Goal: Check status: Check status

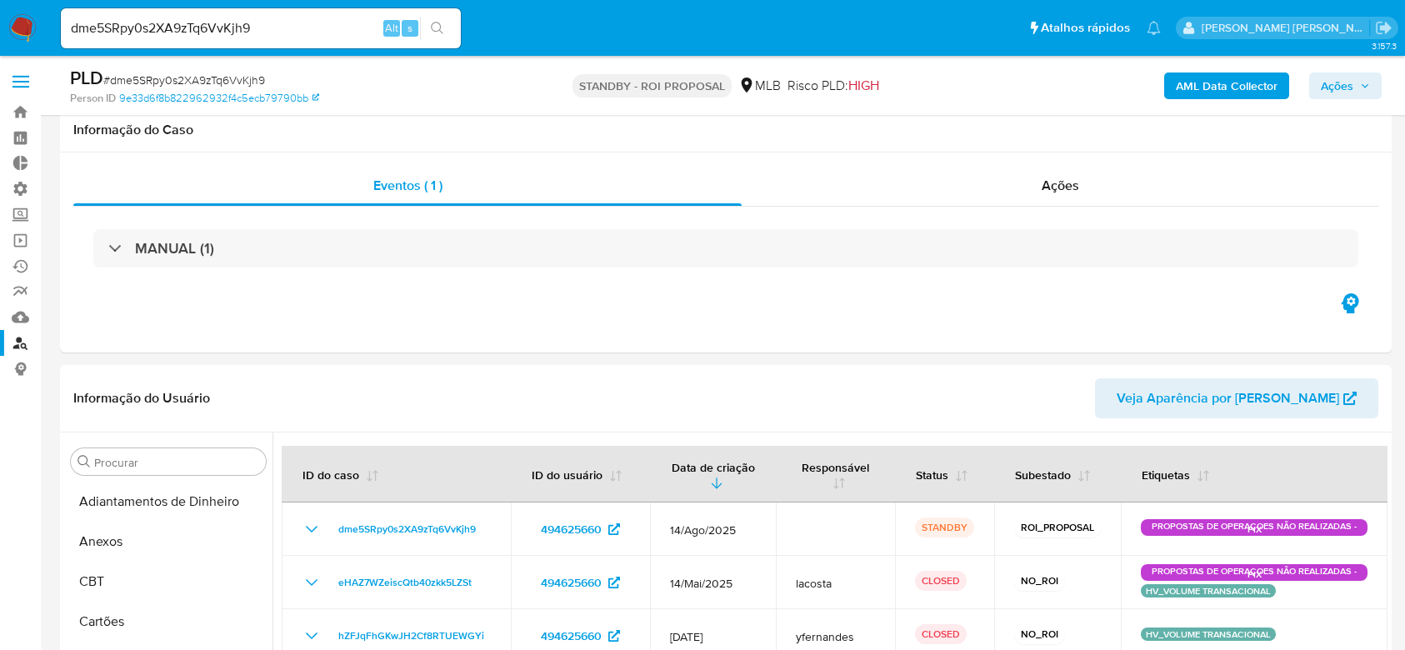
select select "10"
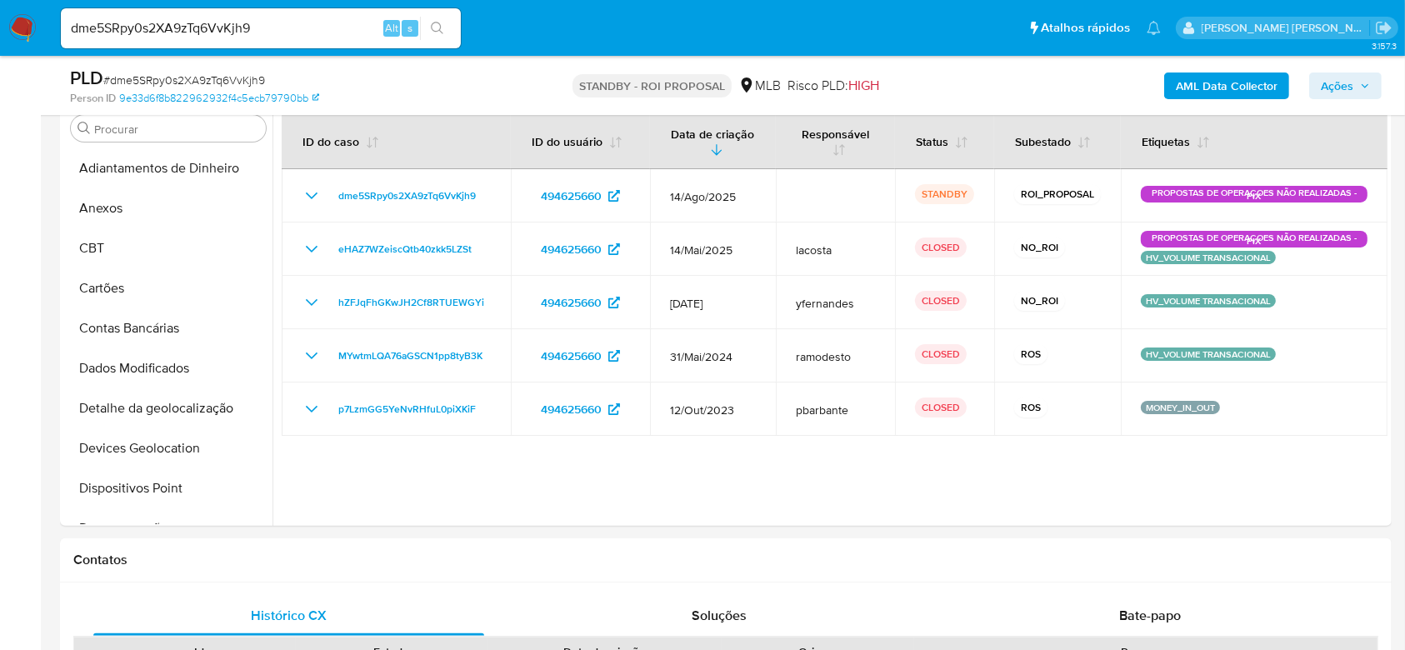
scroll to position [555, 0]
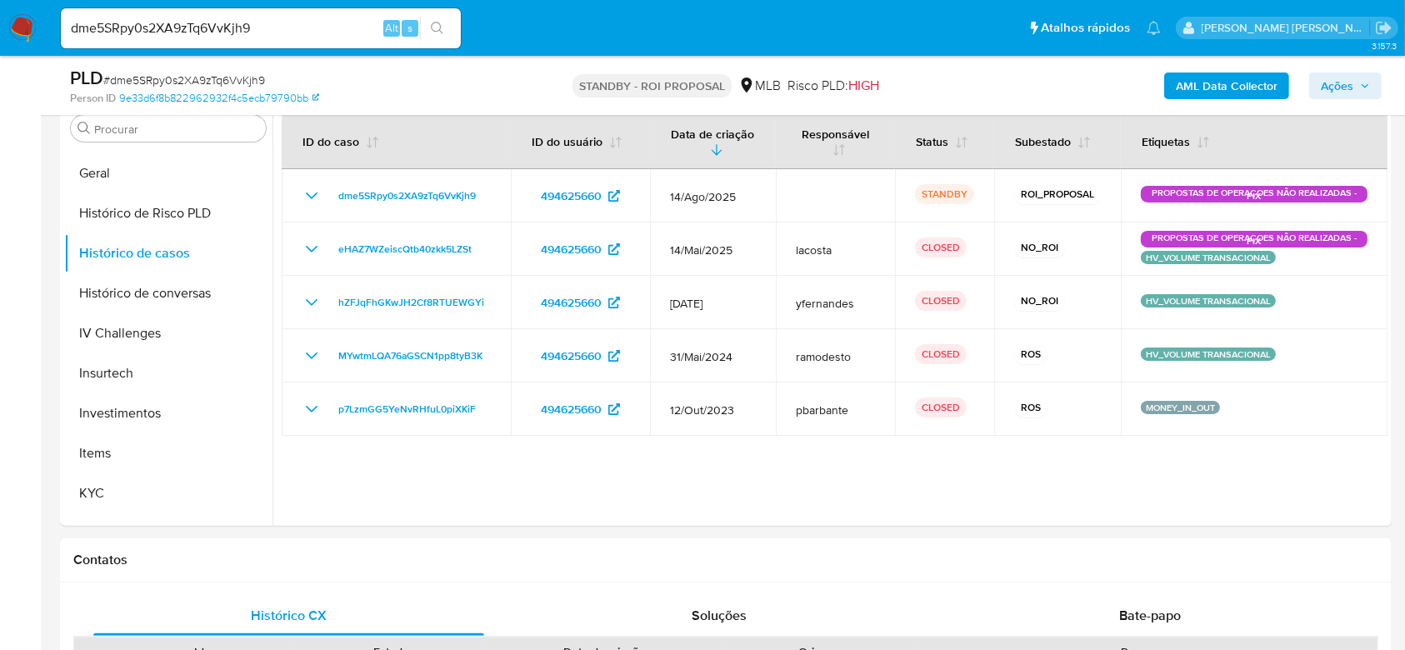
click at [130, 21] on input "dme5SRpy0s2XA9zTq6VvKjh9" at bounding box center [261, 29] width 400 height 22
paste input "zCFzioPBg82BrwROwrAb1M1w"
type input "zCFzioPBg82BrwROwrAb1M1w"
click at [447, 32] on button "search-icon" at bounding box center [437, 28] width 34 height 23
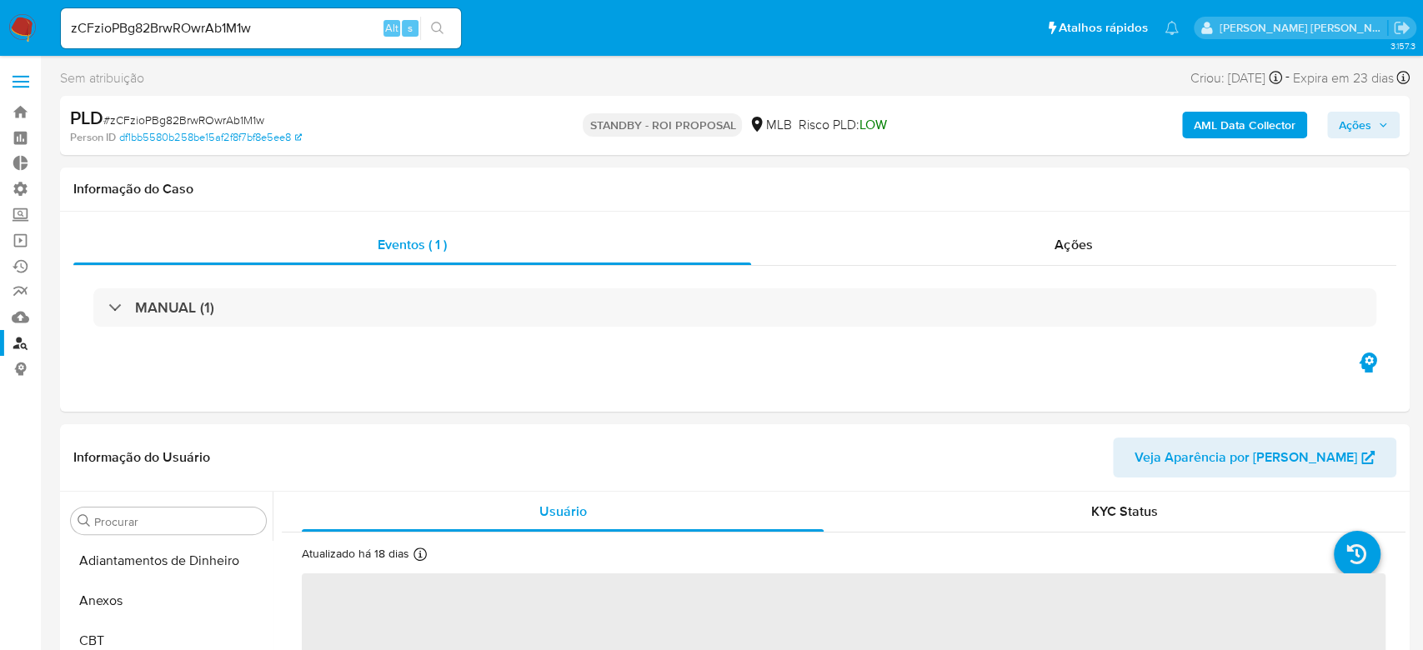
select select "10"
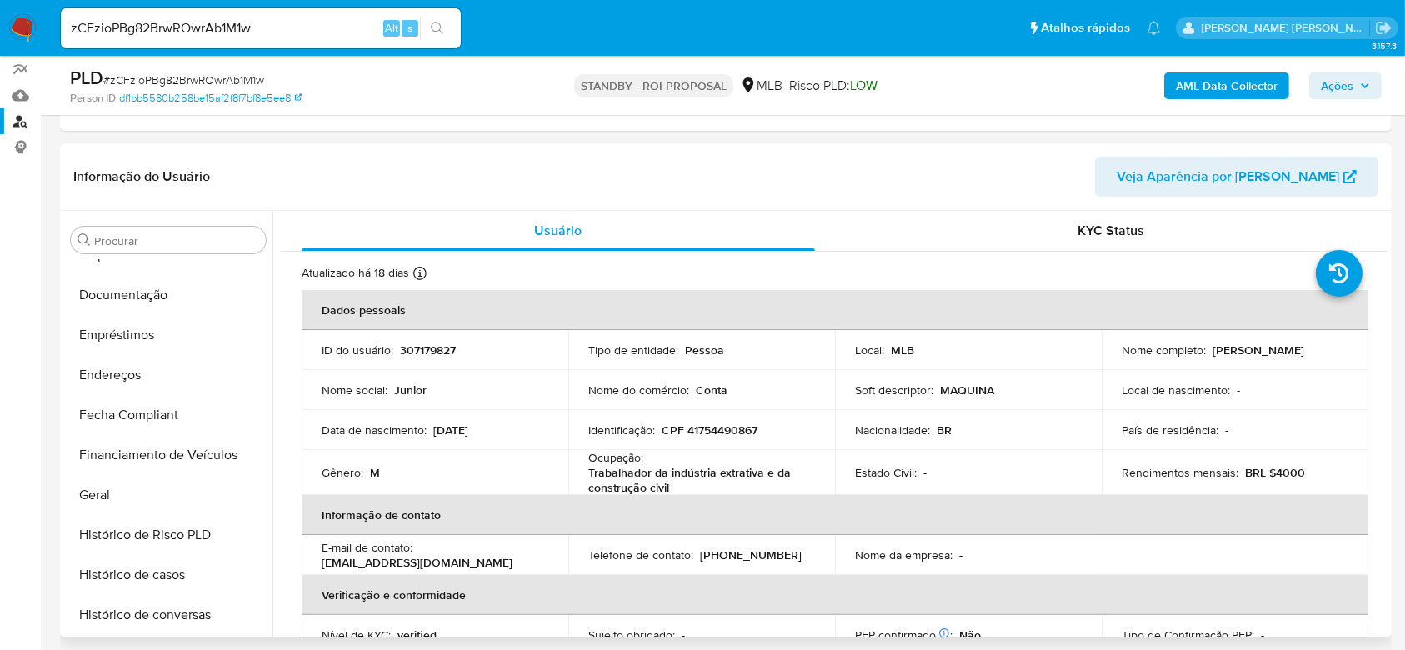
scroll to position [340, 0]
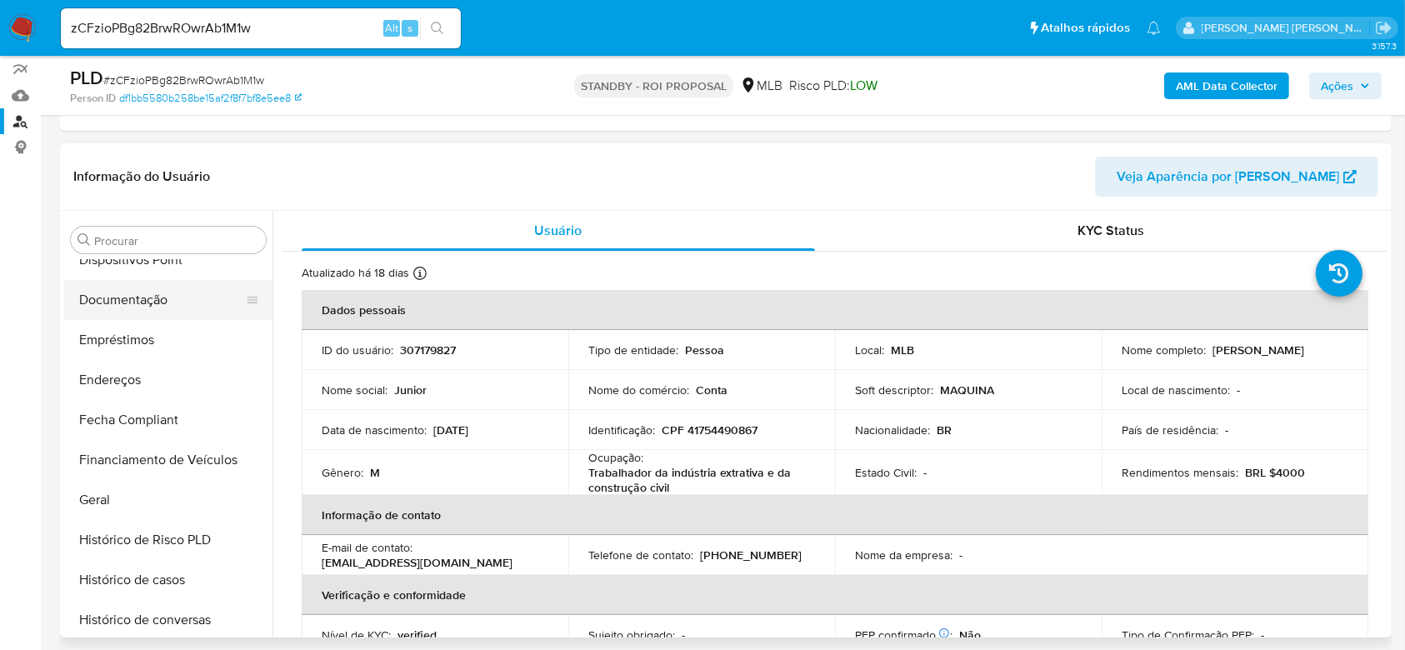
click at [156, 293] on button "Documentação" at bounding box center [161, 300] width 195 height 40
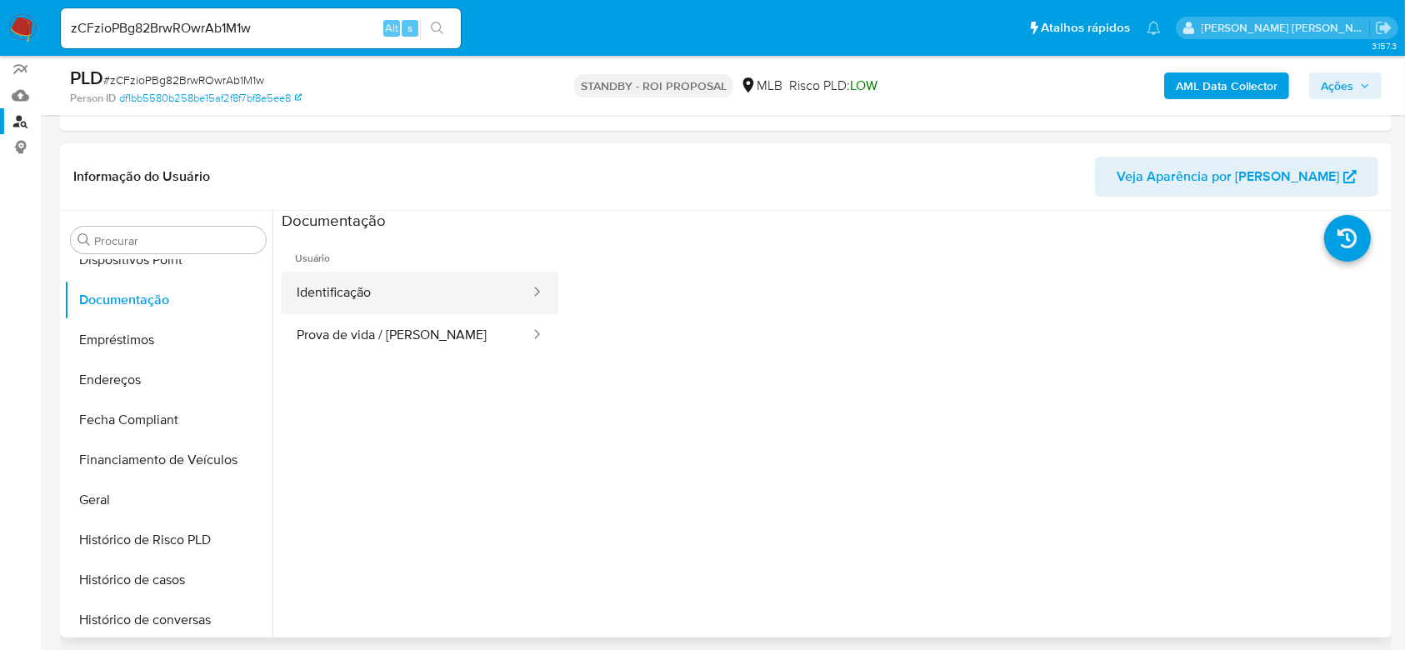
click at [428, 310] on button "Identificação" at bounding box center [407, 293] width 250 height 43
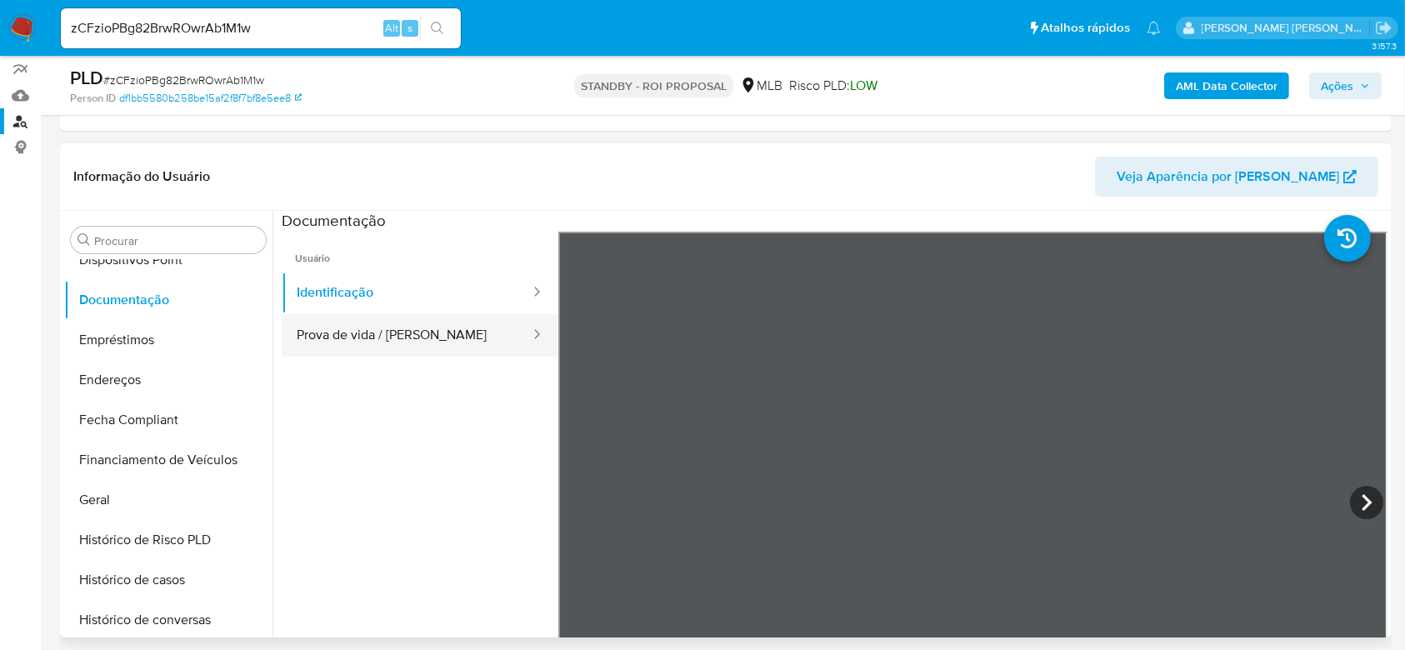
click at [375, 343] on button "Prova de vida / [PERSON_NAME]" at bounding box center [407, 335] width 250 height 43
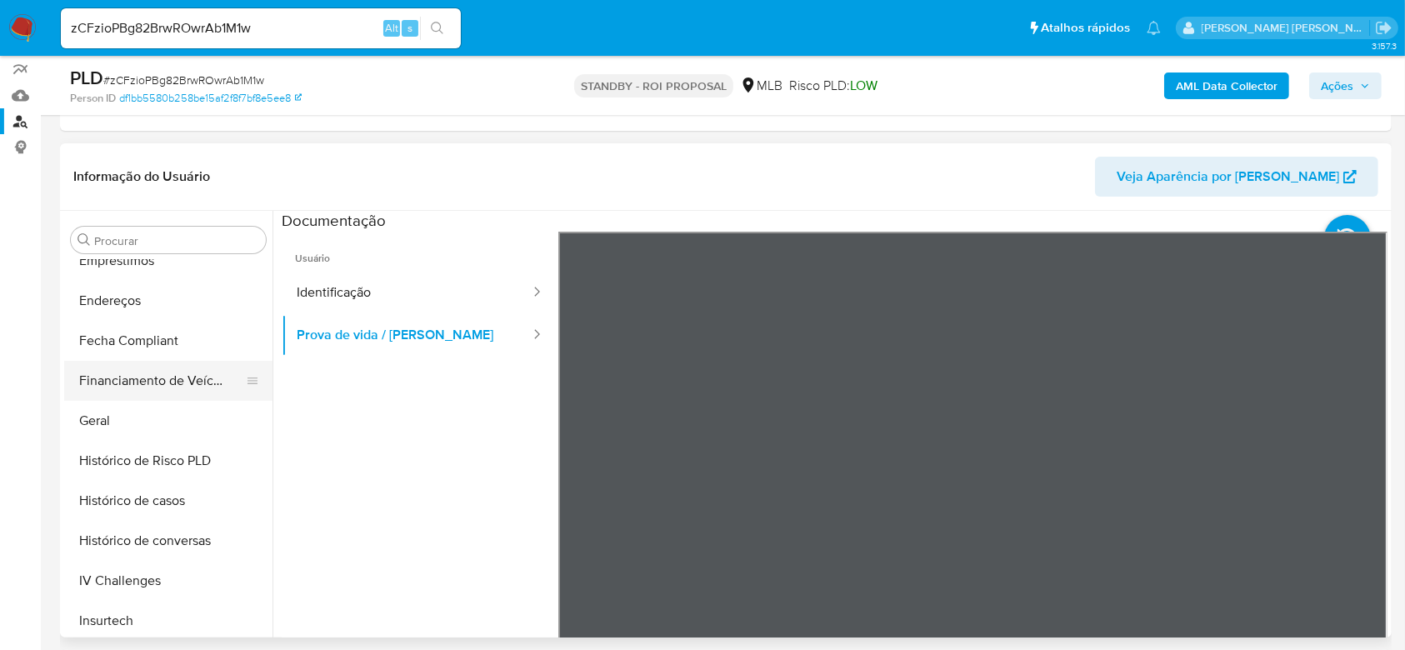
scroll to position [451, 0]
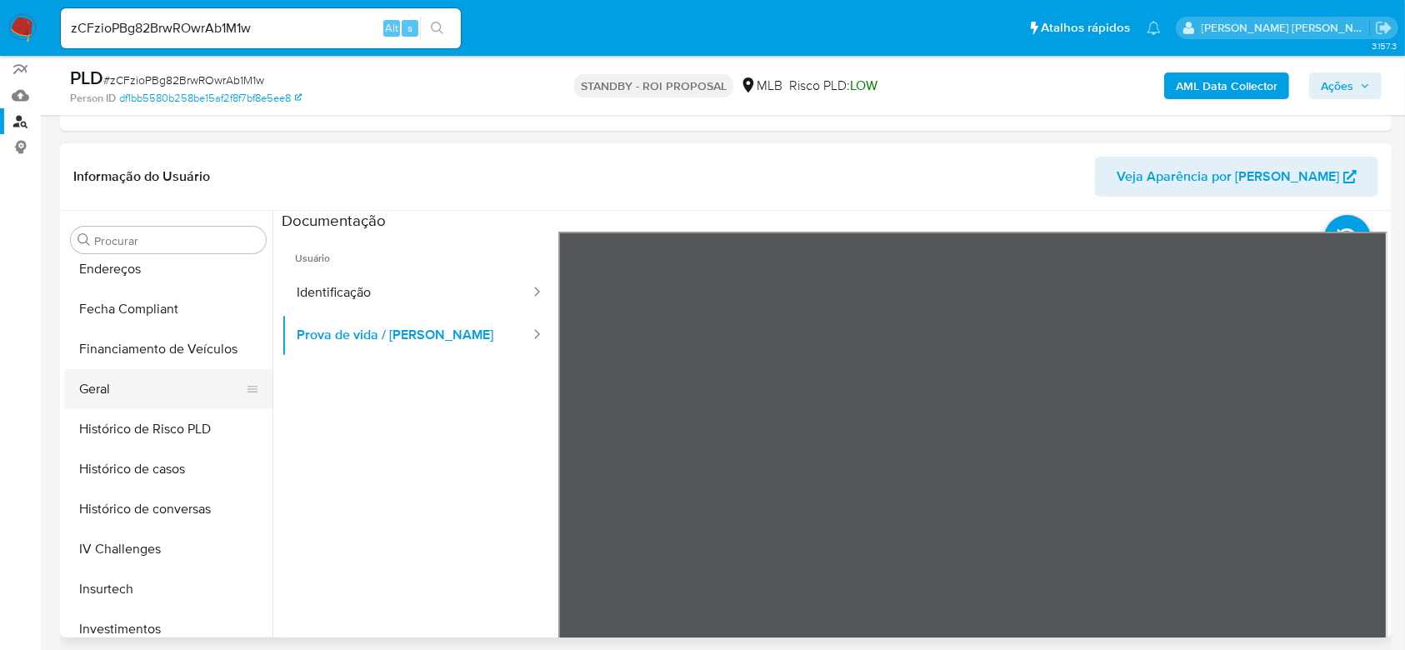
click at [93, 390] on button "Geral" at bounding box center [161, 389] width 195 height 40
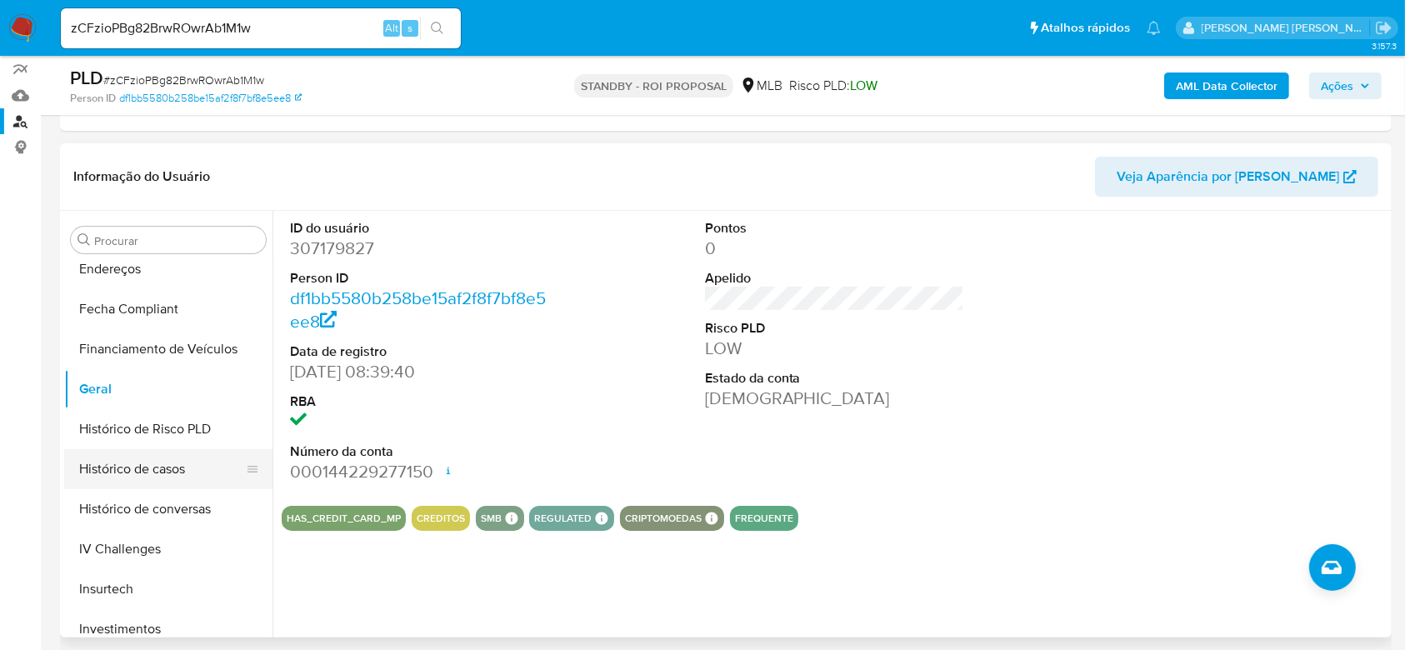
click at [156, 474] on button "Histórico de casos" at bounding box center [161, 469] width 195 height 40
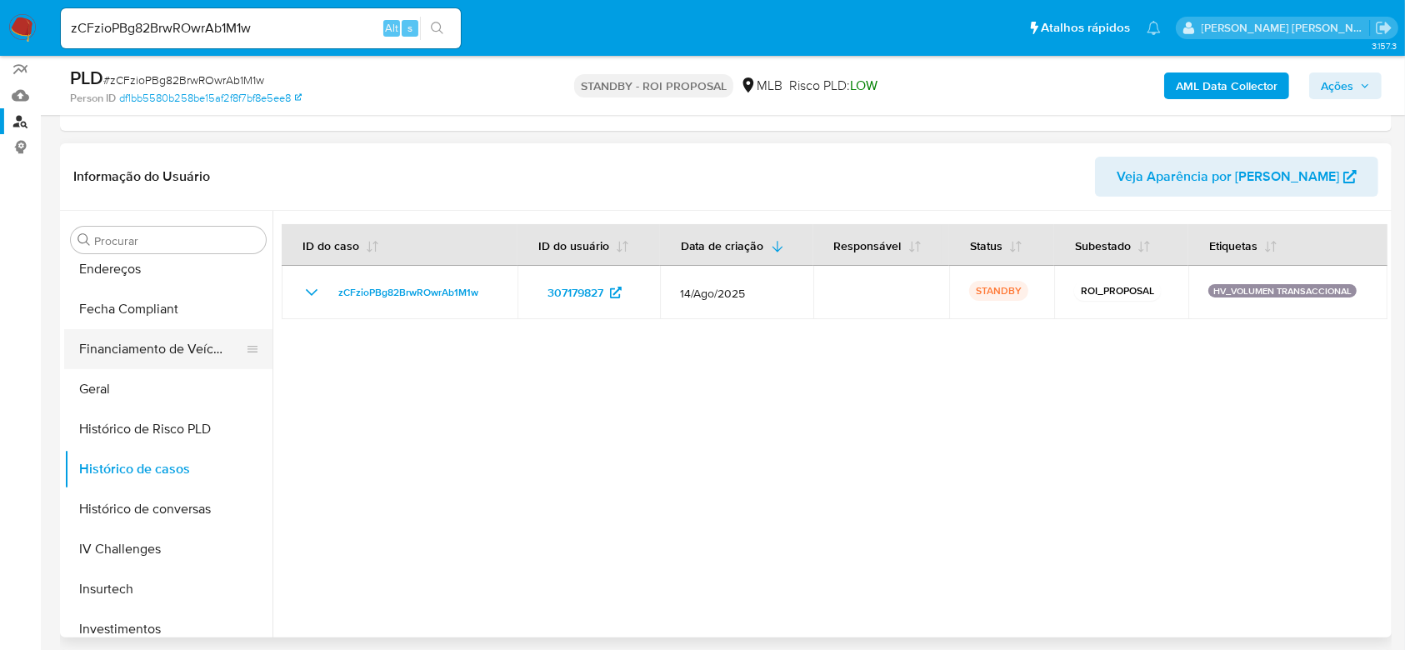
scroll to position [562, 0]
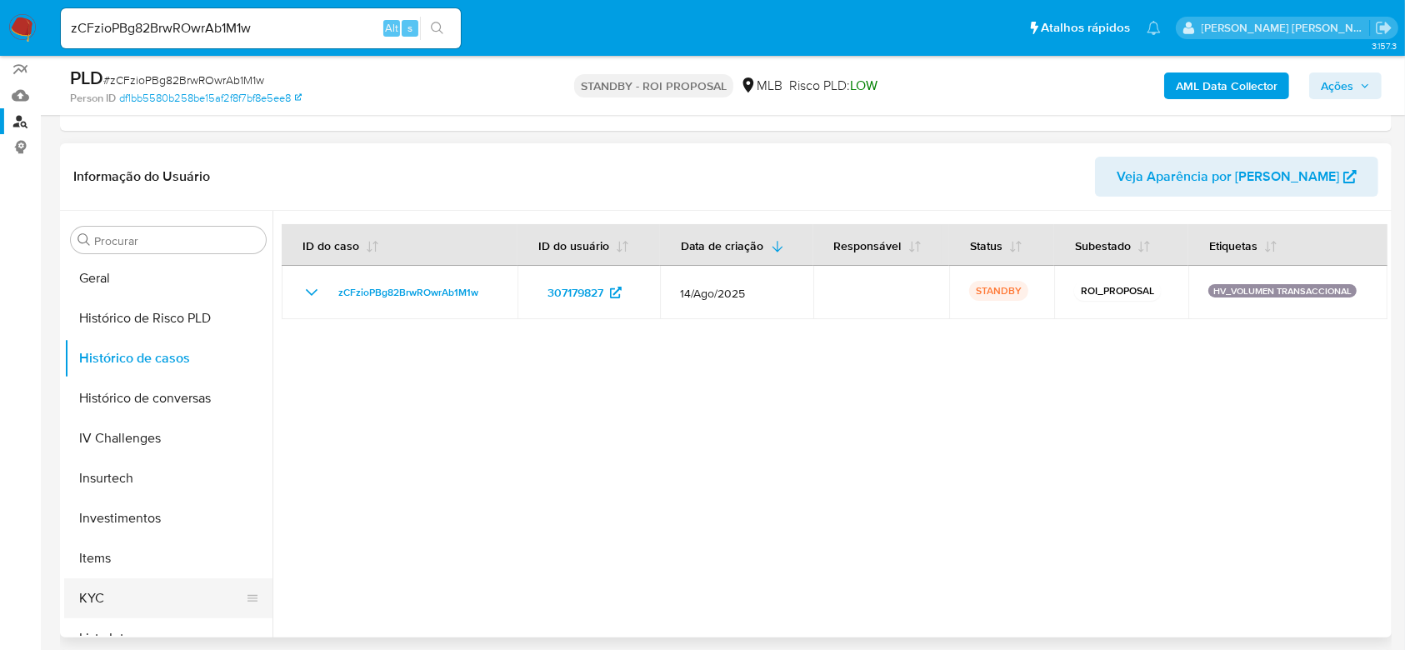
click at [117, 589] on button "KYC" at bounding box center [161, 599] width 195 height 40
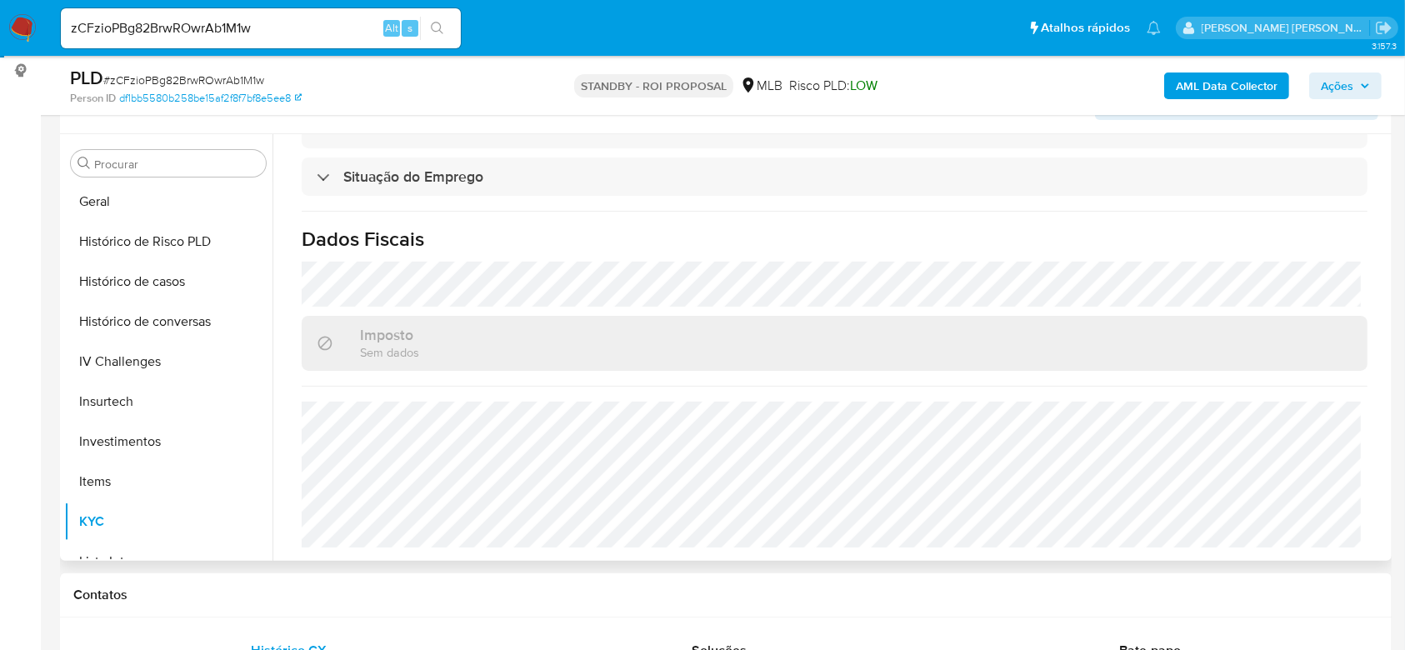
scroll to position [333, 0]
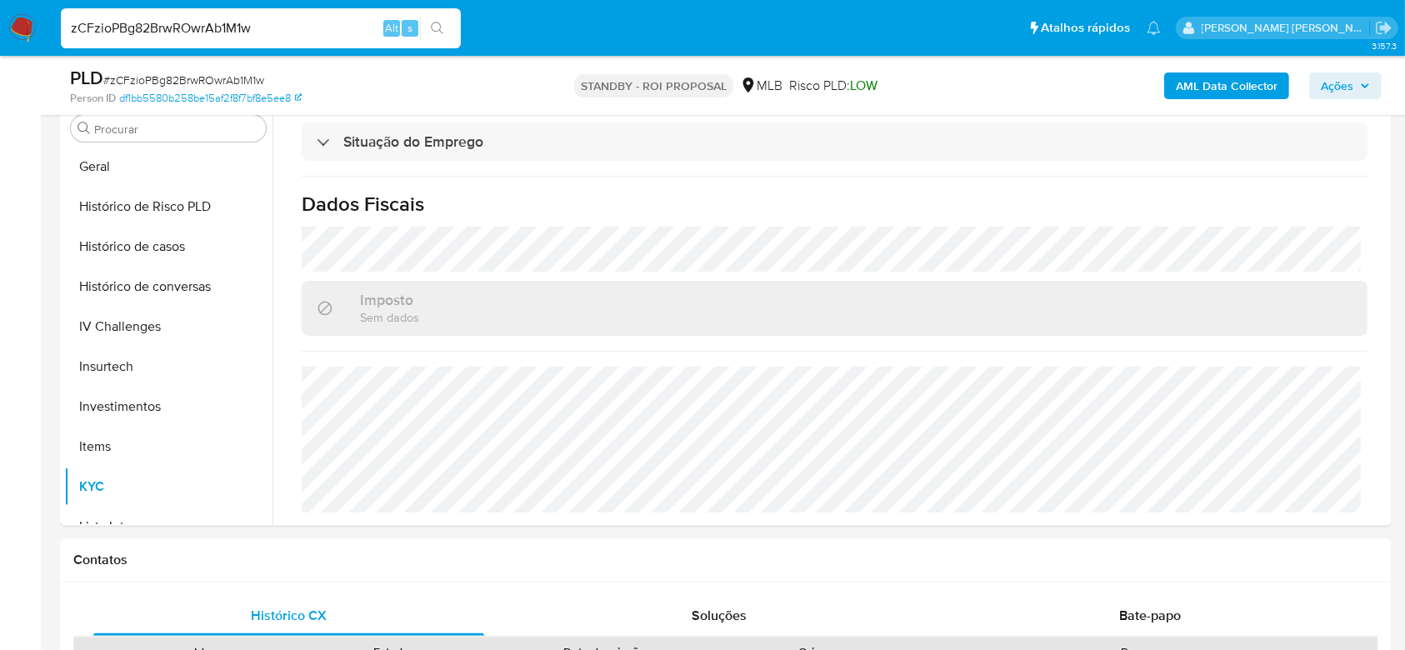
click at [204, 18] on input "zCFzioPBg82BrwROwrAb1M1w" at bounding box center [261, 29] width 400 height 22
paste input "27tbLVqHF8RZymD5RctmgI1R"
type input "27tbLVqHF8RZymD5RctmgI1R"
click at [440, 39] on button "search-icon" at bounding box center [437, 28] width 34 height 23
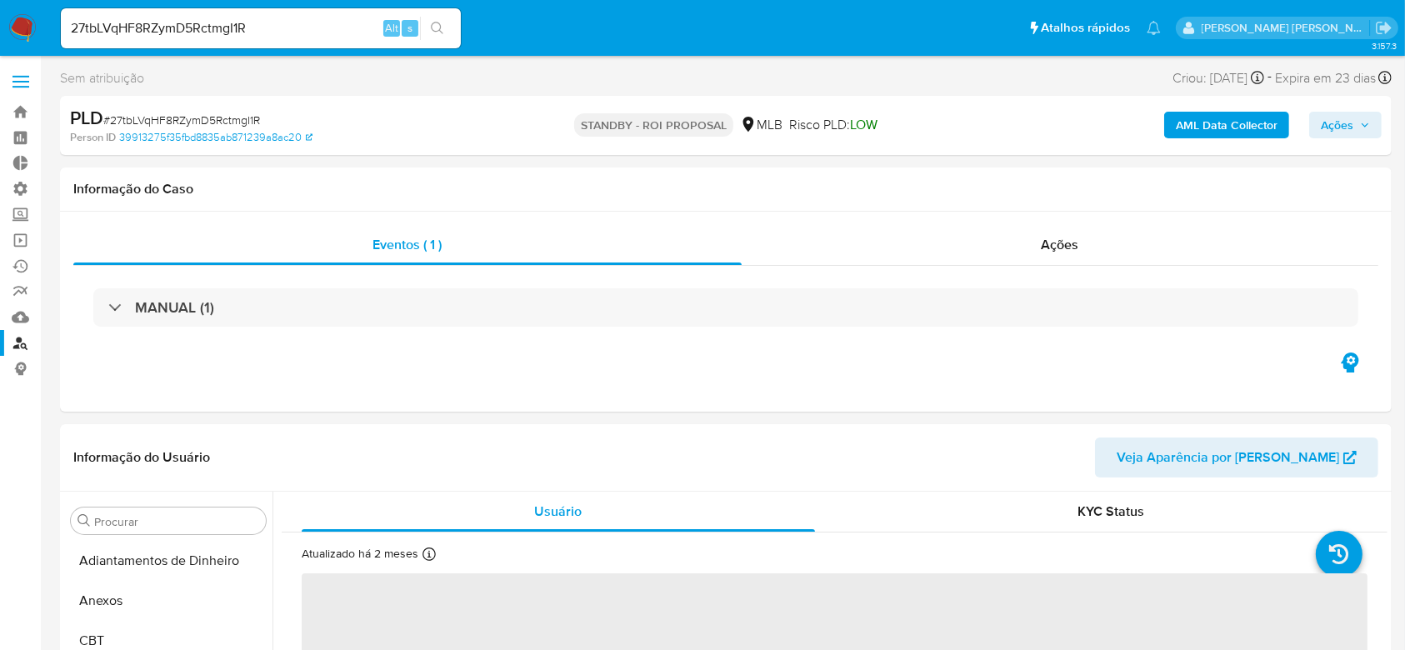
select select "10"
